Goal: Book appointment/travel/reservation

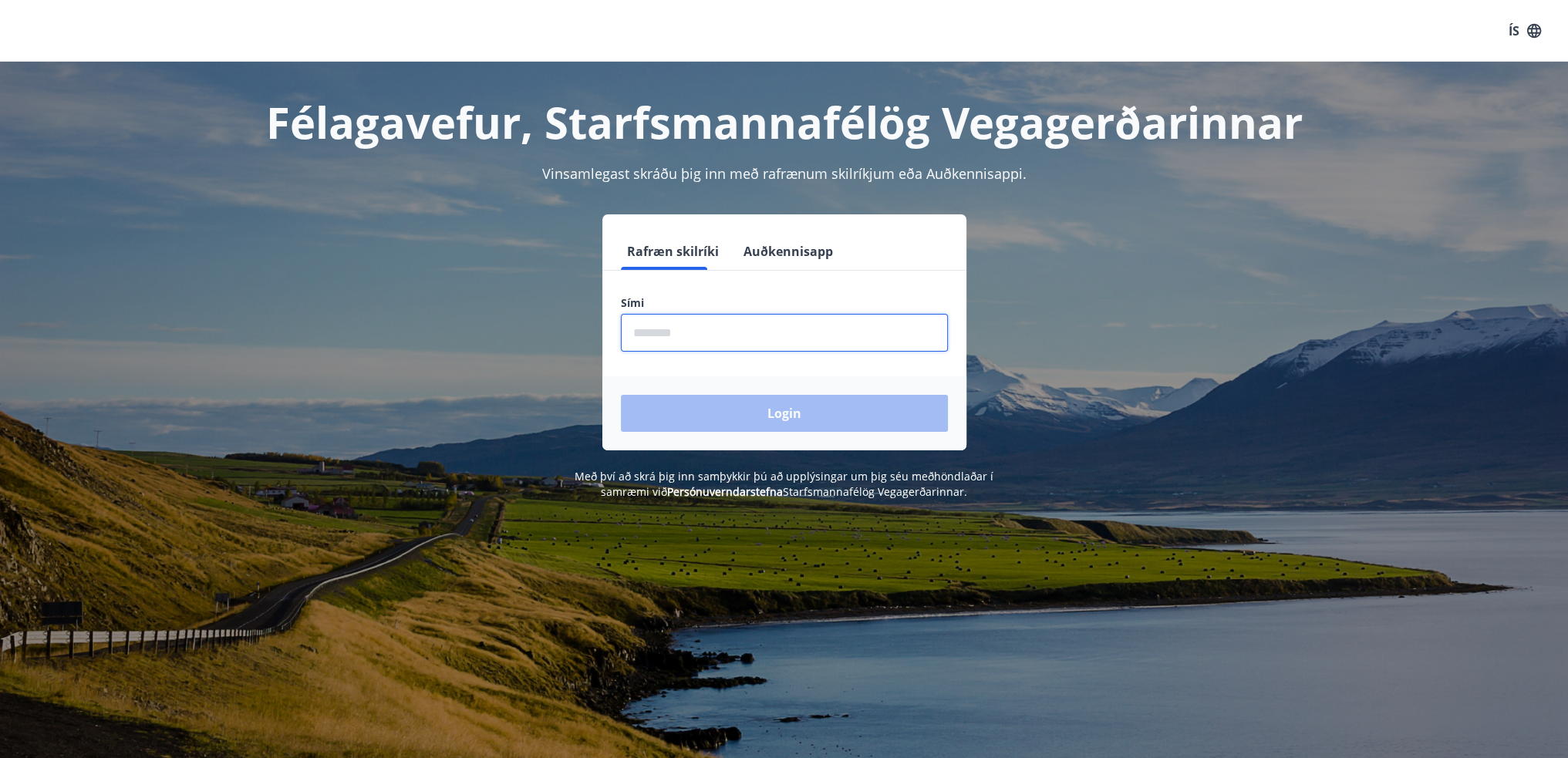
click at [644, 331] on input "phone" at bounding box center [784, 333] width 327 height 38
click at [664, 336] on input "phone" at bounding box center [784, 333] width 327 height 38
click at [774, 415] on div "Login" at bounding box center [784, 413] width 364 height 74
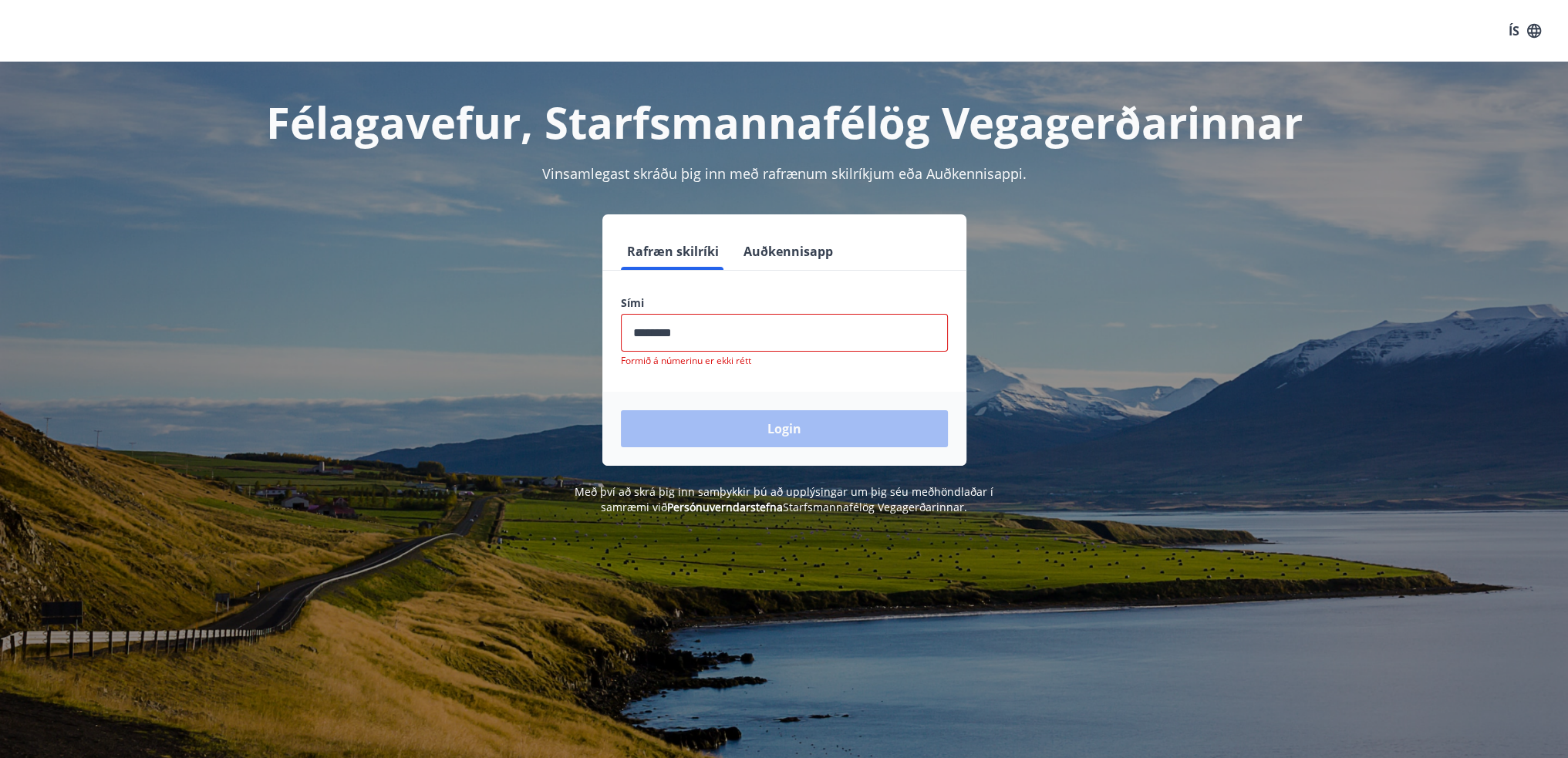
click at [694, 343] on input "phone" at bounding box center [784, 333] width 327 height 38
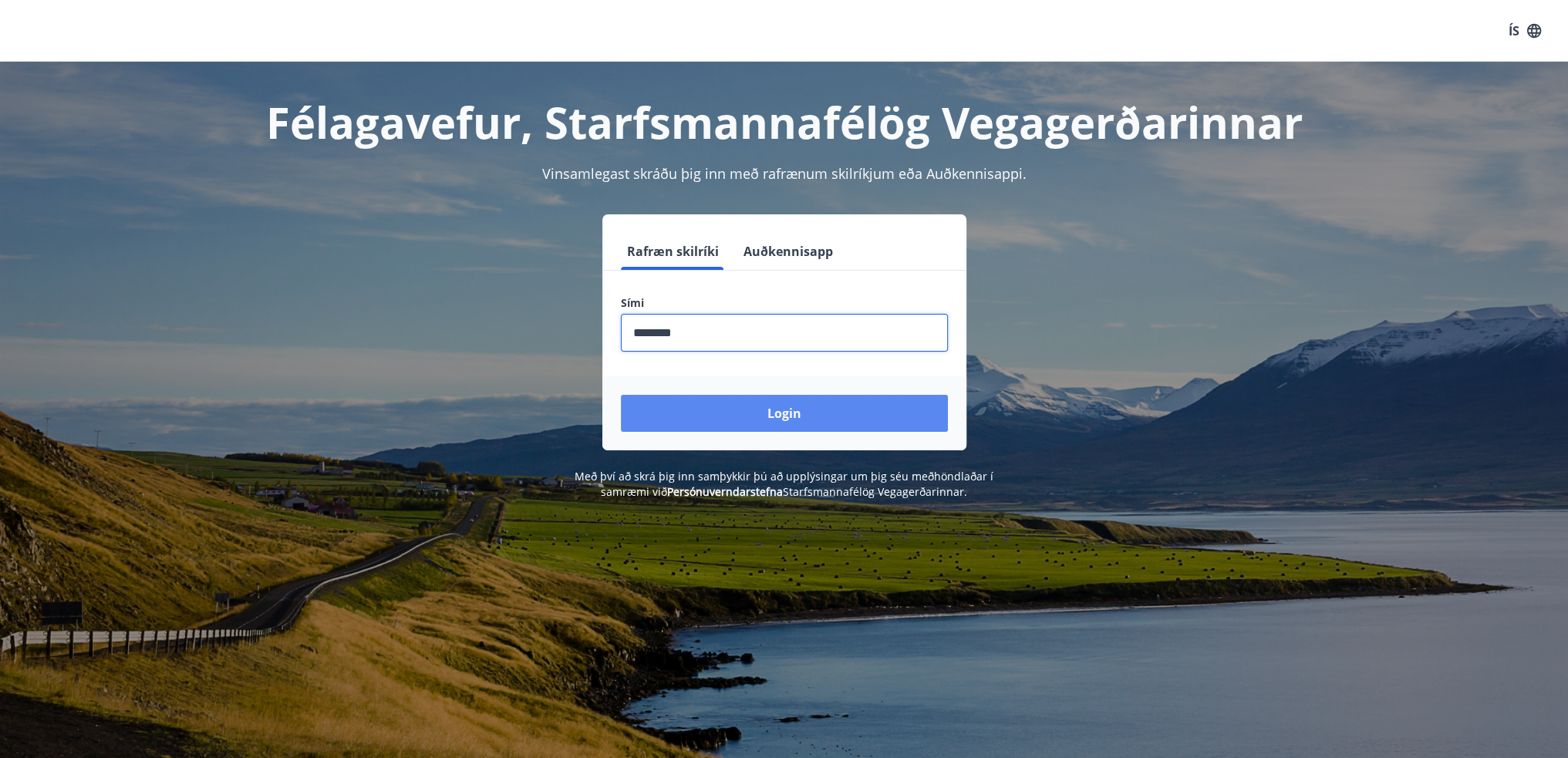
type input "********"
click at [770, 415] on button "Login" at bounding box center [784, 413] width 327 height 37
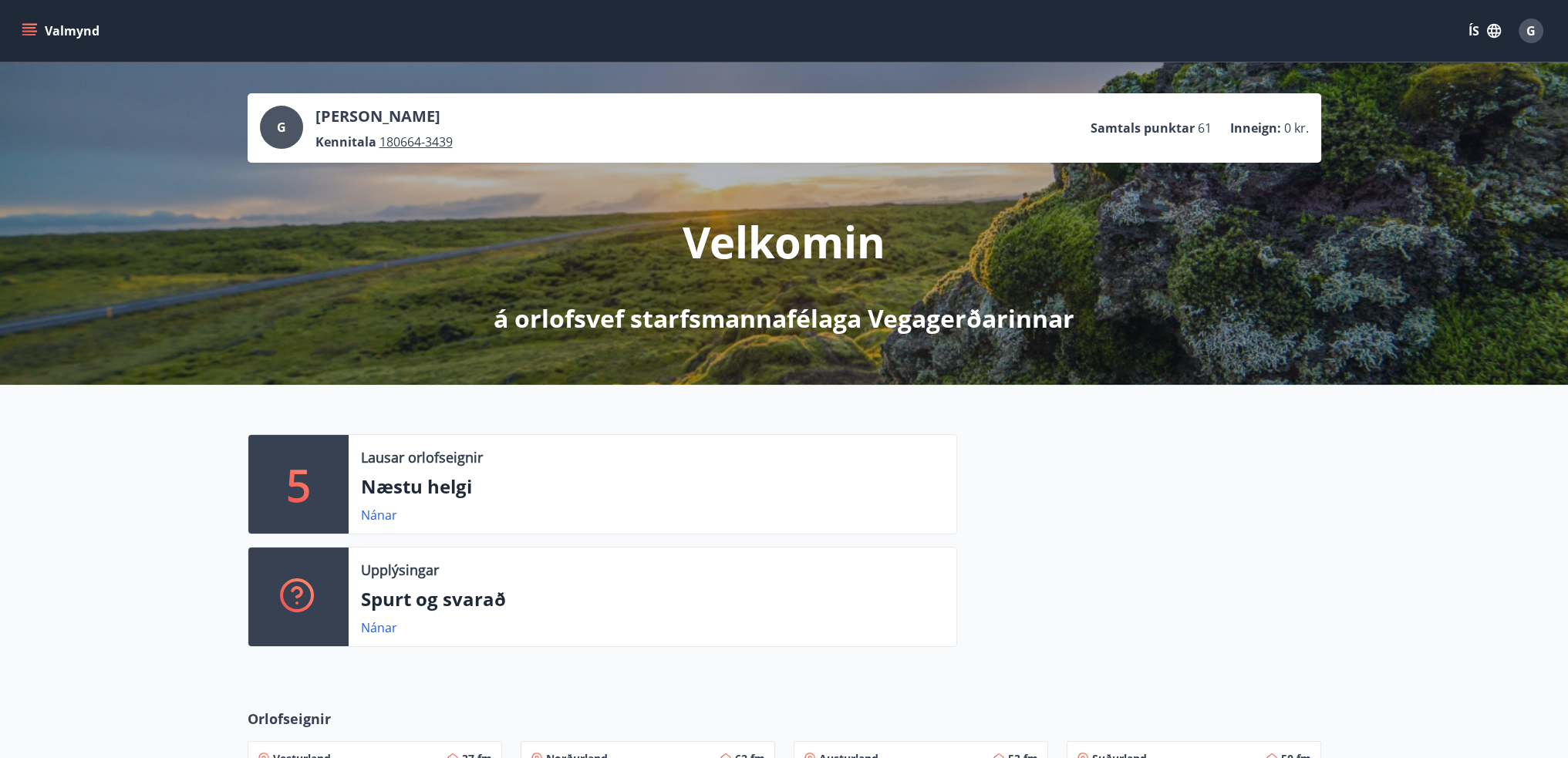
click at [300, 487] on p "5" at bounding box center [299, 484] width 25 height 59
click at [379, 513] on link "Nánar" at bounding box center [379, 515] width 36 height 17
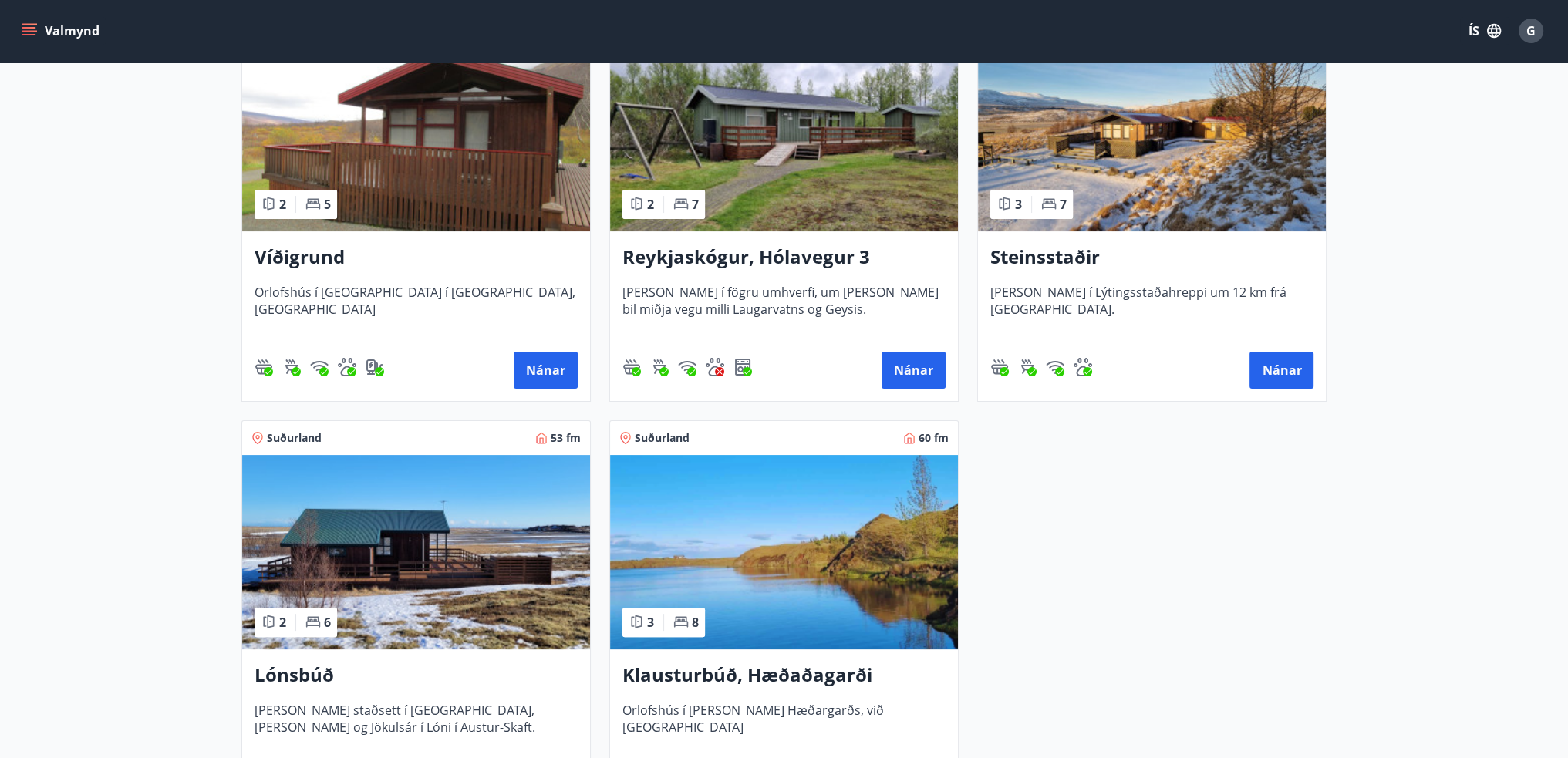
scroll to position [463, 0]
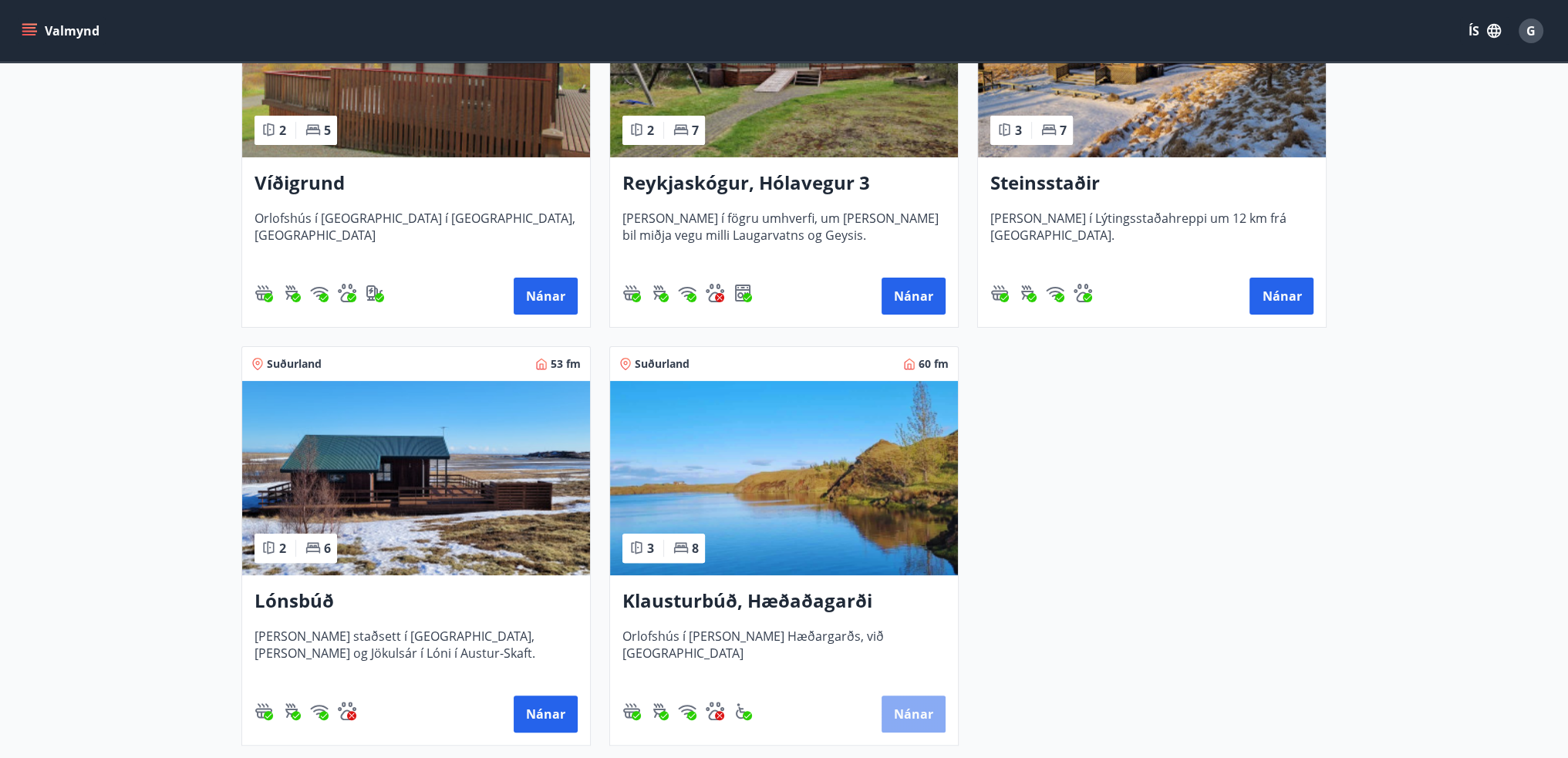
click at [904, 708] on button "Nánar" at bounding box center [913, 714] width 64 height 37
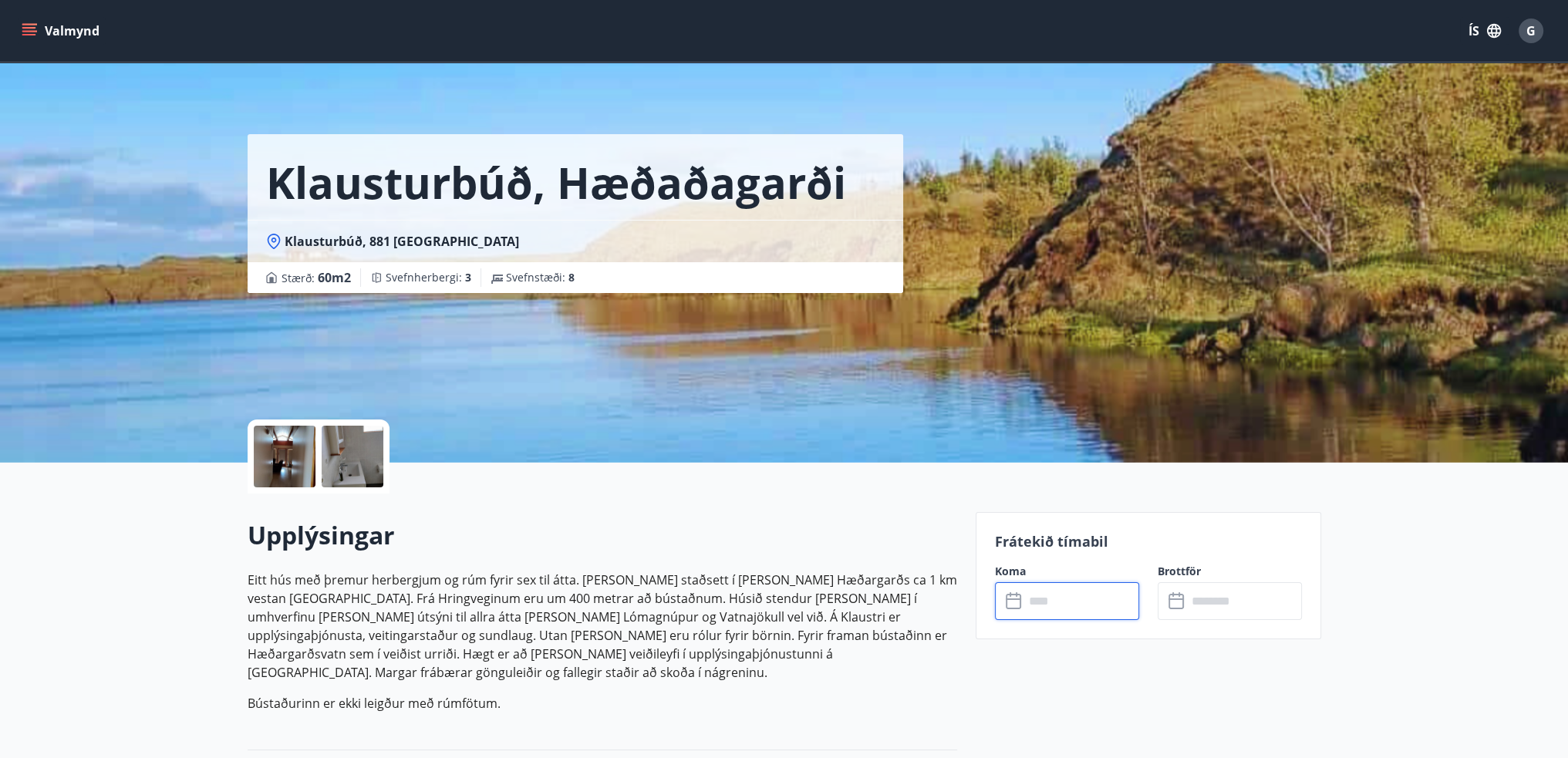
click at [1048, 608] on input "text" at bounding box center [1081, 602] width 115 height 38
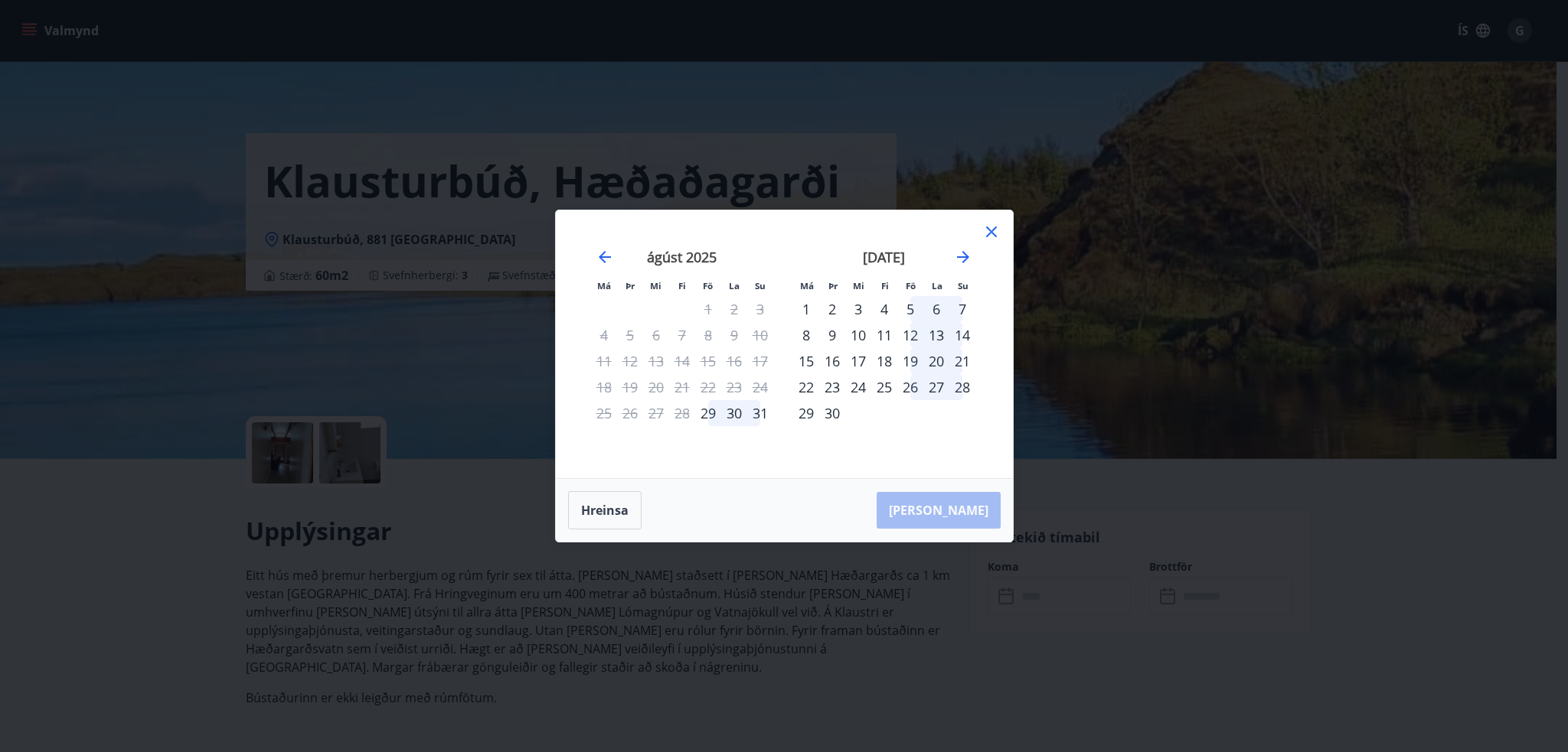
click at [989, 236] on icon at bounding box center [991, 232] width 18 height 18
